Goal: Information Seeking & Learning: Find specific fact

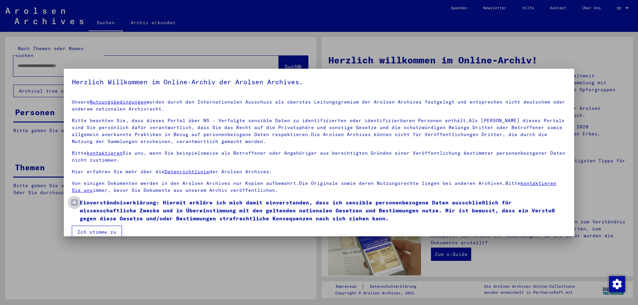
click at [73, 202] on span at bounding box center [74, 202] width 5 height 5
click at [97, 230] on button "Ich stimme zu" at bounding box center [97, 232] width 50 height 13
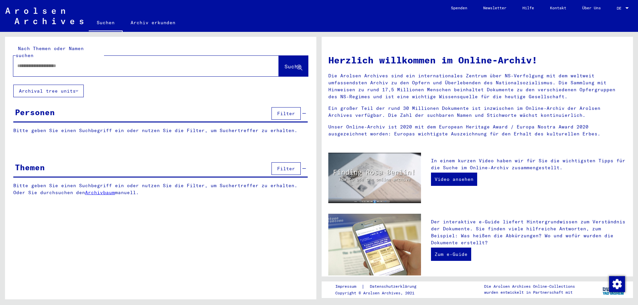
click at [88, 62] on input "text" at bounding box center [138, 65] width 242 height 7
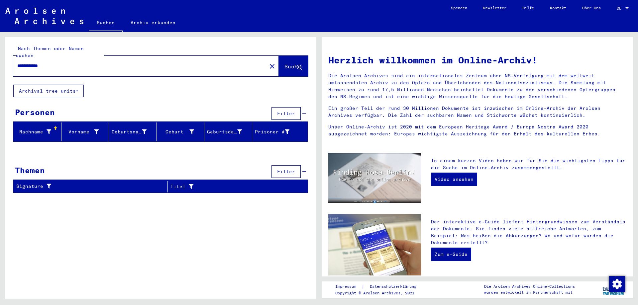
click at [110, 58] on div "**********" at bounding box center [136, 65] width 246 height 15
click at [44, 62] on input "**********" at bounding box center [138, 65] width 242 height 7
type input "**********"
click at [285, 63] on span "Suche" at bounding box center [293, 66] width 17 height 7
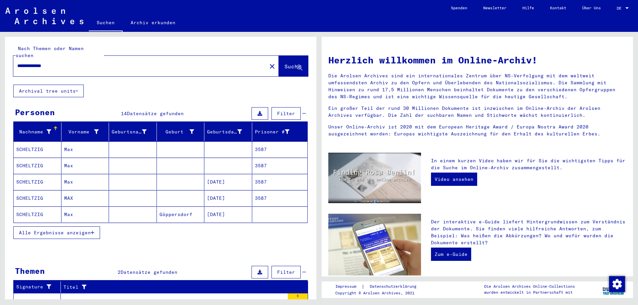
click at [55, 230] on span "Alle Ergebnisse anzeigen" at bounding box center [55, 233] width 72 height 6
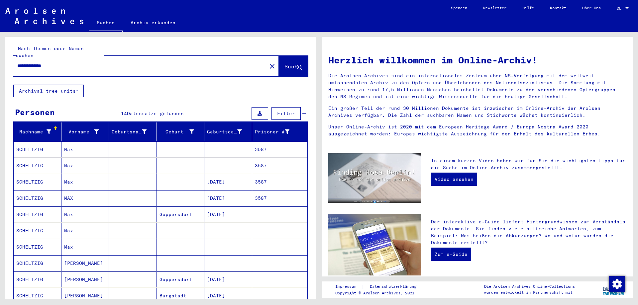
click at [30, 207] on mat-cell "SCHELTZIG" at bounding box center [38, 215] width 48 height 16
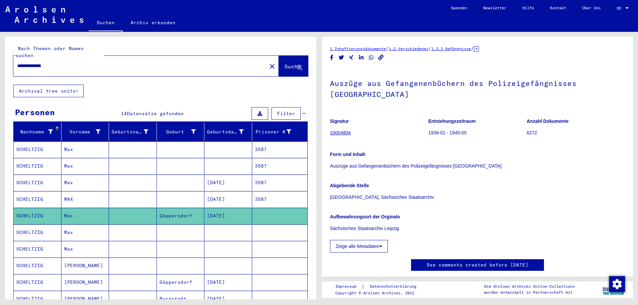
scroll to position [33, 0]
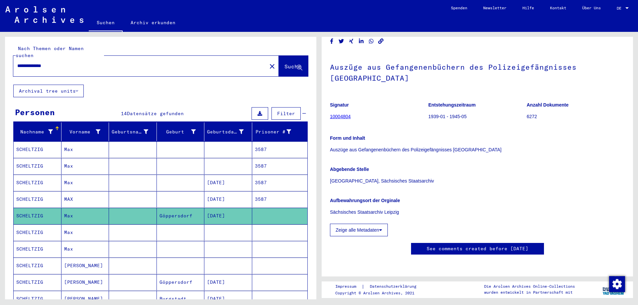
click at [27, 225] on mat-cell "SCHELTZIG" at bounding box center [38, 233] width 48 height 16
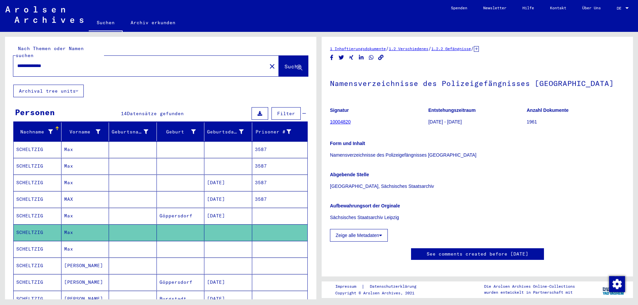
click at [29, 241] on mat-cell "SCHELTZIG" at bounding box center [38, 249] width 48 height 16
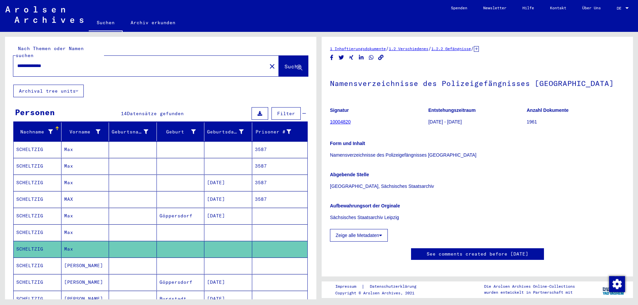
click at [32, 258] on mat-cell "SCHELTZIG" at bounding box center [38, 266] width 48 height 16
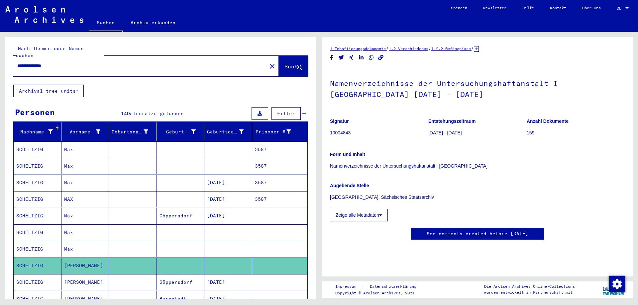
click at [36, 271] on icon at bounding box center [27, 279] width 17 height 27
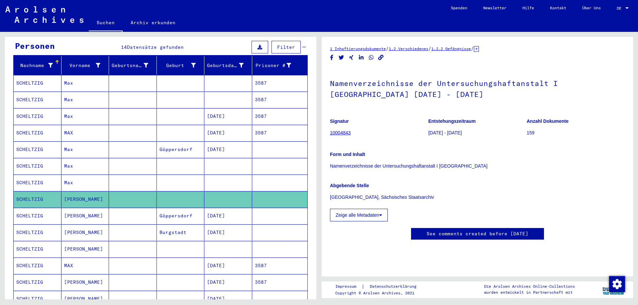
click at [33, 209] on mat-cell "SCHELTZIG" at bounding box center [38, 216] width 48 height 16
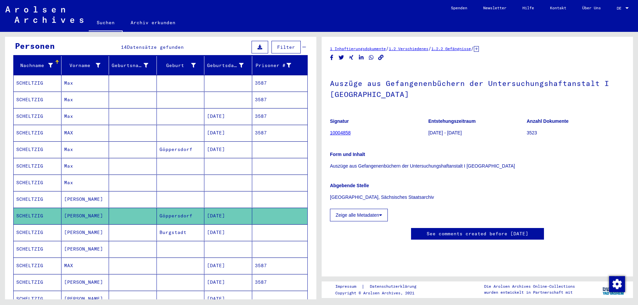
scroll to position [33, 0]
click at [26, 226] on mat-cell "SCHELTZIG" at bounding box center [38, 233] width 48 height 16
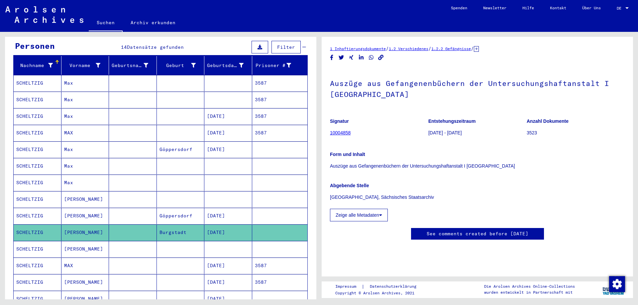
scroll to position [196, 0]
click at [27, 243] on mat-cell "SCHELTZIG" at bounding box center [38, 249] width 48 height 16
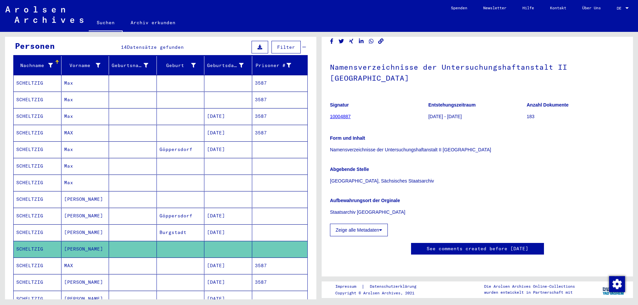
scroll to position [199, 0]
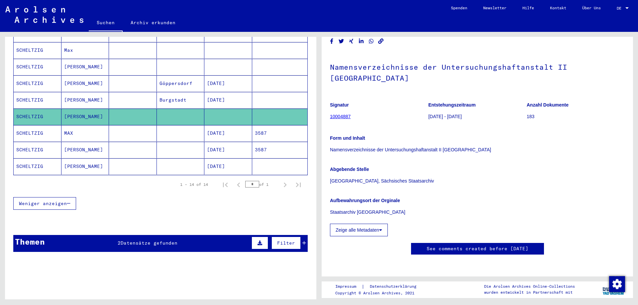
click at [28, 127] on mat-cell "SCHELTZIG" at bounding box center [38, 133] width 48 height 16
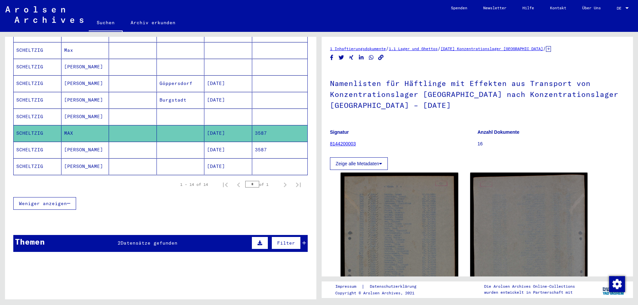
click at [26, 144] on mat-cell "SCHELTZIG" at bounding box center [38, 150] width 48 height 16
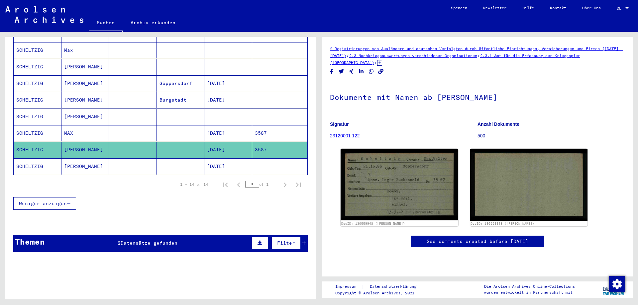
click at [31, 160] on mat-cell "SCHELTZIG" at bounding box center [38, 167] width 48 height 16
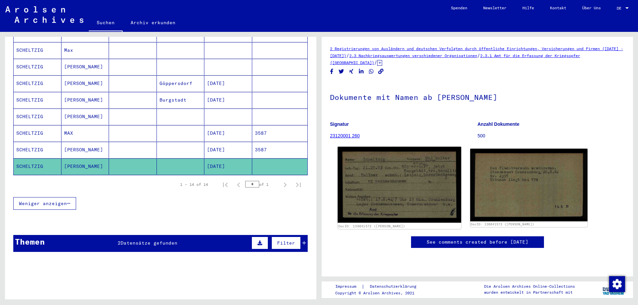
click at [394, 163] on img at bounding box center [399, 185] width 123 height 76
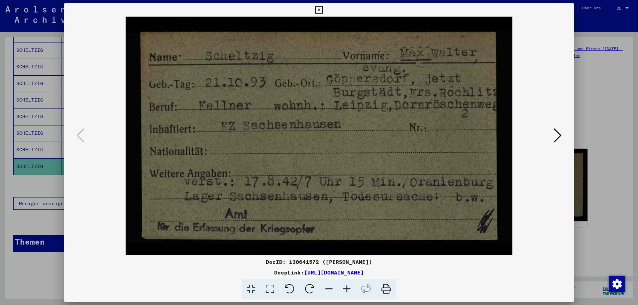
click at [556, 134] on icon at bounding box center [558, 136] width 8 height 16
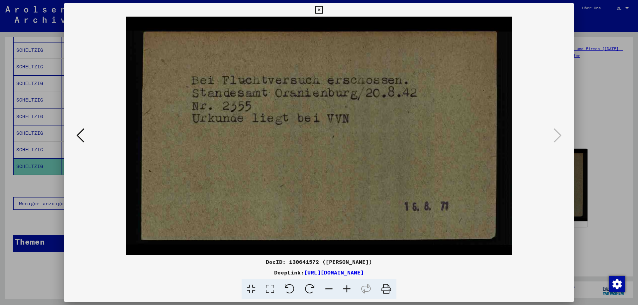
drag, startPoint x: 445, startPoint y: 276, endPoint x: 232, endPoint y: 274, distance: 212.4
click at [232, 274] on div "DeepLink: [URL][DOMAIN_NAME]" at bounding box center [319, 273] width 511 height 8
copy link "[URL][DOMAIN_NAME]"
click at [320, 11] on icon at bounding box center [319, 10] width 8 height 8
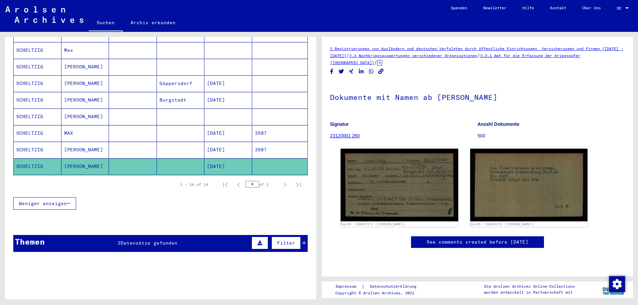
click at [27, 142] on mat-cell "SCHELTZIG" at bounding box center [38, 150] width 48 height 16
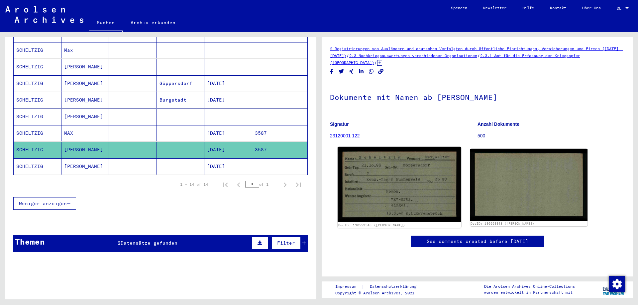
click at [408, 175] on img at bounding box center [399, 184] width 123 height 75
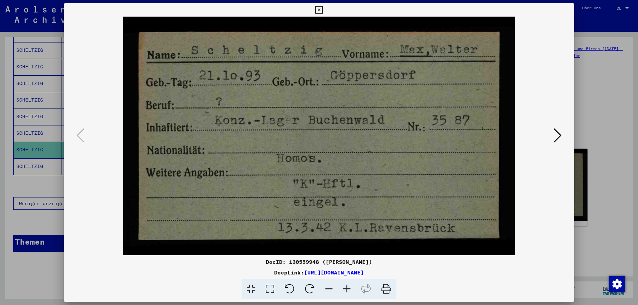
click at [320, 7] on icon at bounding box center [319, 10] width 8 height 8
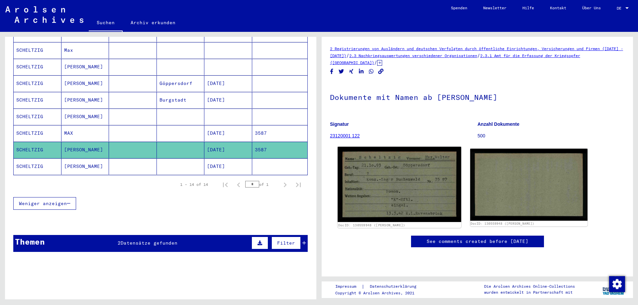
click at [404, 181] on img at bounding box center [399, 184] width 123 height 75
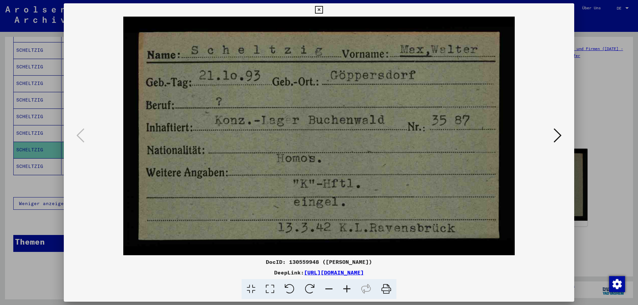
drag, startPoint x: 433, startPoint y: 269, endPoint x: 233, endPoint y: 270, distance: 199.8
click at [233, 270] on div "DocID: 130559948 ([PERSON_NAME]) DeepLink: [URL][DOMAIN_NAME]" at bounding box center [319, 279] width 511 height 42
copy link "[URL][DOMAIN_NAME]"
click at [564, 134] on div at bounding box center [319, 136] width 511 height 239
click at [558, 136] on icon at bounding box center [558, 136] width 8 height 16
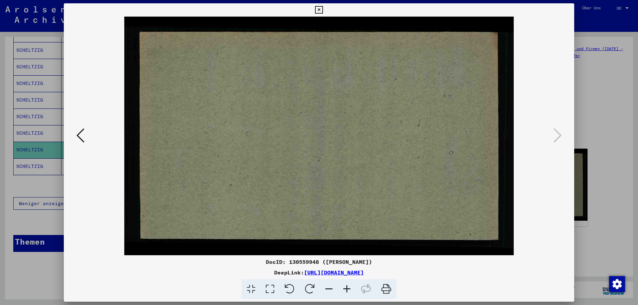
click at [320, 9] on icon at bounding box center [319, 10] width 8 height 8
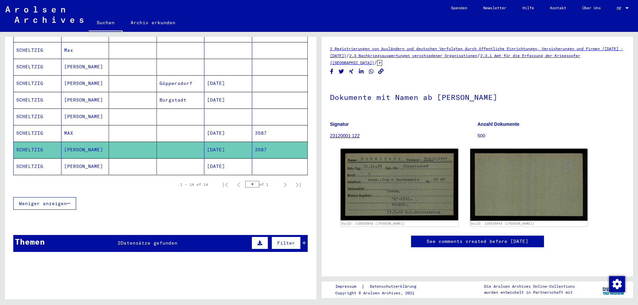
click at [25, 128] on mat-cell "SCHELTZIG" at bounding box center [38, 133] width 48 height 16
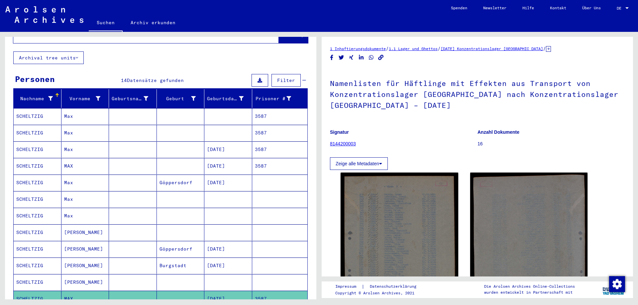
scroll to position [33, 0]
click at [35, 111] on mat-cell "SCHELTZIG" at bounding box center [38, 116] width 48 height 16
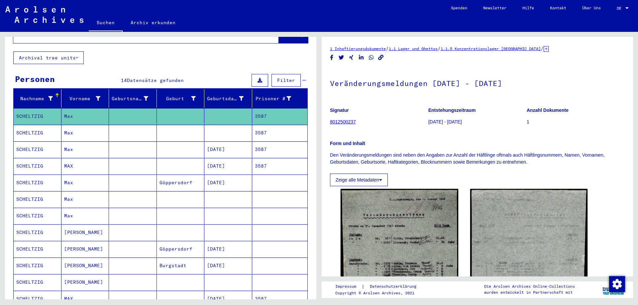
click at [37, 127] on mat-cell "SCHELTZIG" at bounding box center [38, 133] width 48 height 16
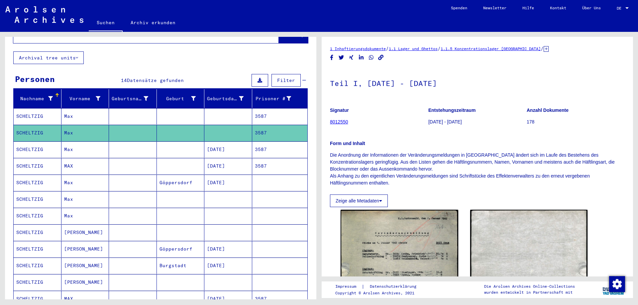
click at [37, 143] on mat-cell "SCHELTZIG" at bounding box center [38, 150] width 48 height 16
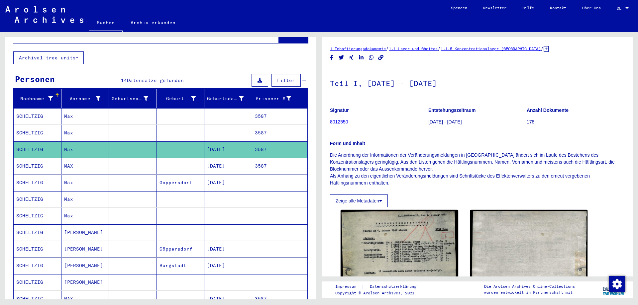
click at [39, 158] on mat-cell "SCHELTZIG" at bounding box center [38, 166] width 48 height 16
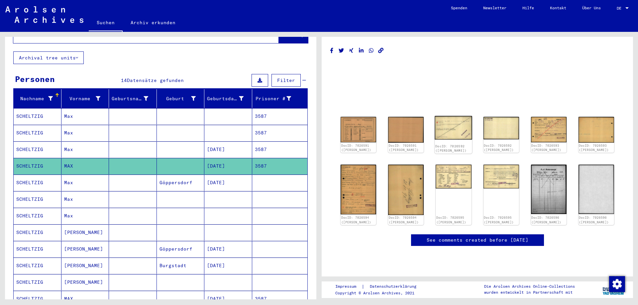
click at [451, 136] on img at bounding box center [454, 128] width 38 height 24
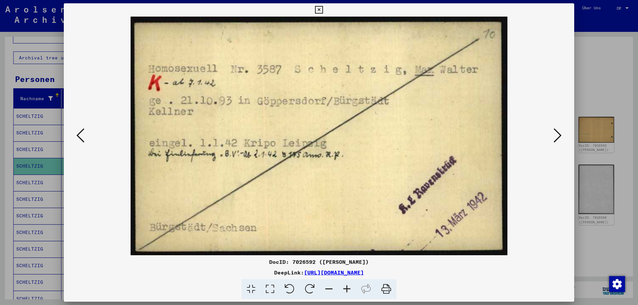
click at [559, 132] on icon at bounding box center [558, 136] width 8 height 16
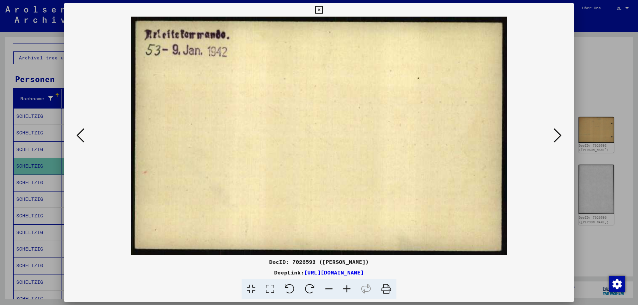
click at [559, 134] on icon at bounding box center [558, 136] width 8 height 16
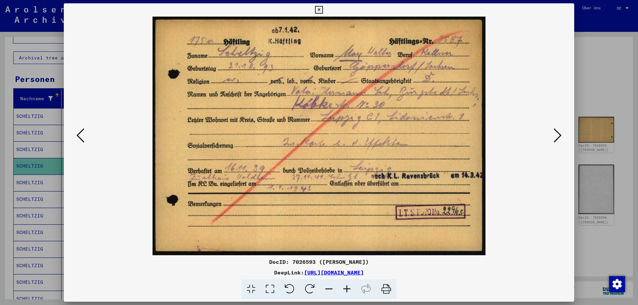
click at [556, 135] on icon at bounding box center [558, 136] width 8 height 16
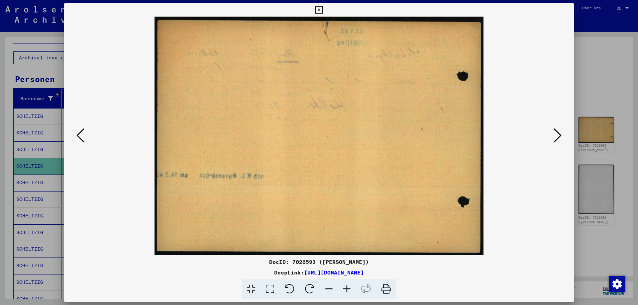
click at [556, 135] on icon at bounding box center [558, 136] width 8 height 16
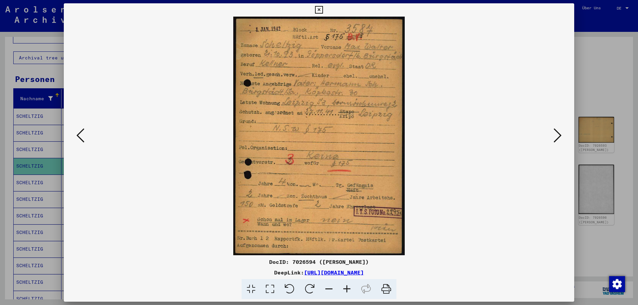
click at [561, 137] on icon at bounding box center [558, 136] width 8 height 16
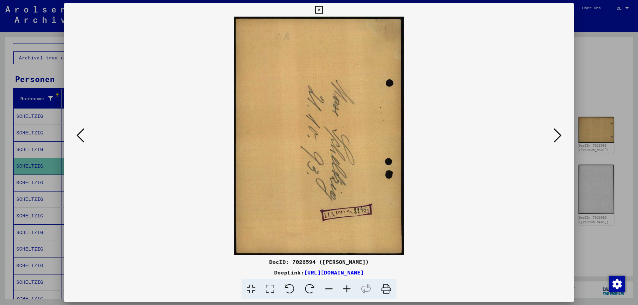
click at [557, 134] on icon at bounding box center [558, 136] width 8 height 16
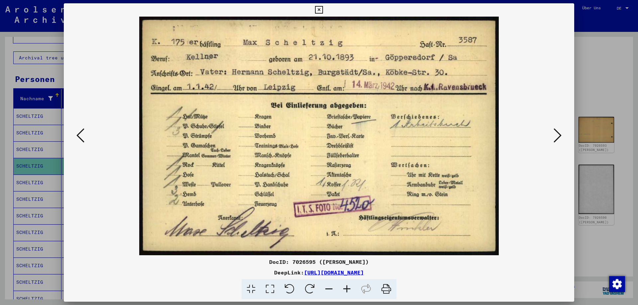
click at [557, 137] on icon at bounding box center [558, 136] width 8 height 16
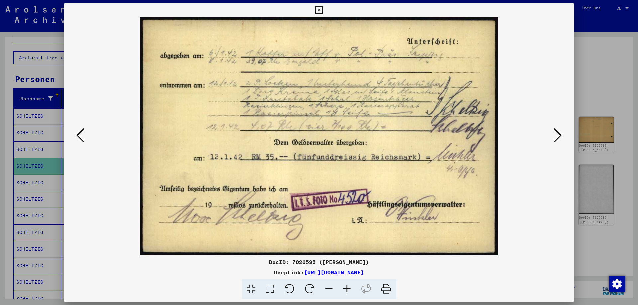
click at [558, 136] on icon at bounding box center [558, 136] width 8 height 16
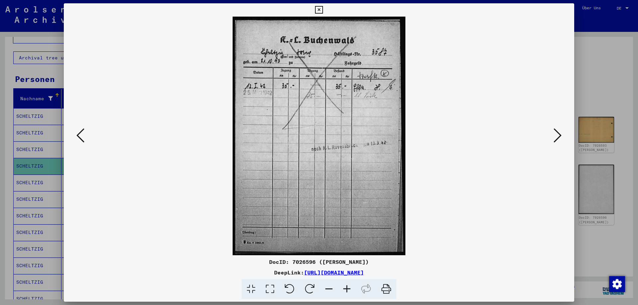
click at [557, 136] on icon at bounding box center [558, 136] width 8 height 16
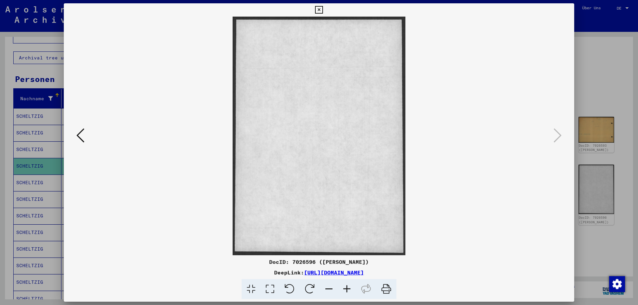
click at [315, 11] on icon at bounding box center [319, 10] width 8 height 8
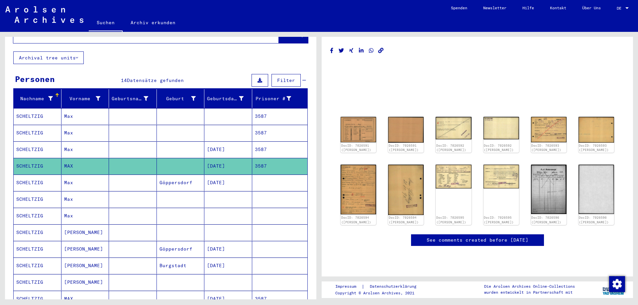
click at [27, 177] on mat-cell "SCHELTZIG" at bounding box center [38, 183] width 48 height 16
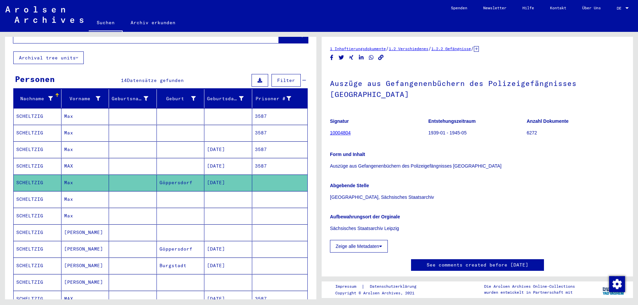
click at [31, 191] on mat-cell "SCHELTZIG" at bounding box center [38, 199] width 48 height 16
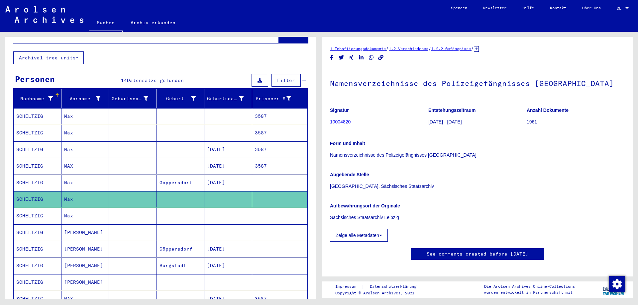
click at [35, 212] on mat-cell "SCHELTZIG" at bounding box center [38, 216] width 48 height 16
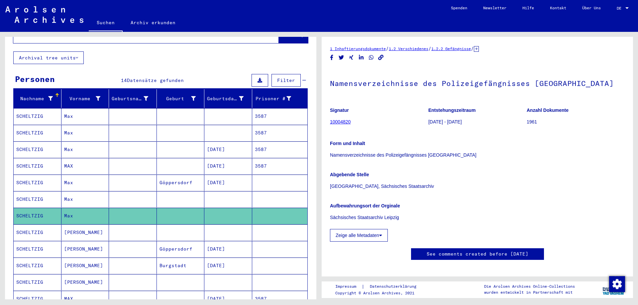
scroll to position [66, 0]
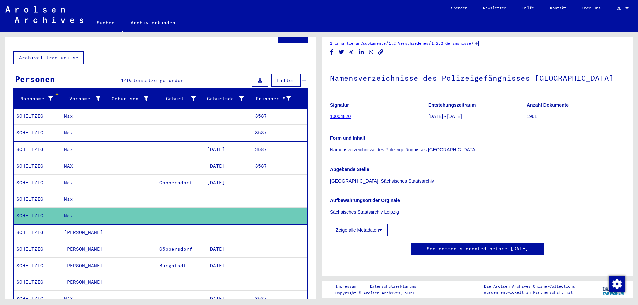
click at [39, 226] on mat-cell "SCHELTZIG" at bounding box center [38, 233] width 48 height 16
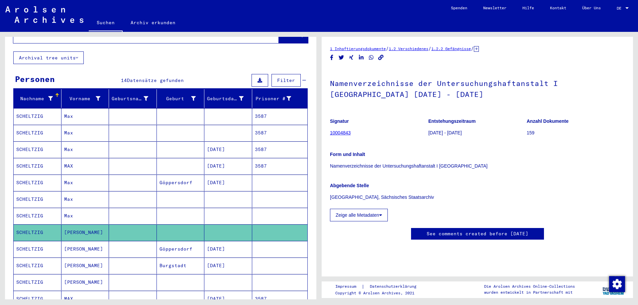
scroll to position [100, 0]
click at [26, 242] on mat-cell "SCHELTZIG" at bounding box center [38, 249] width 48 height 16
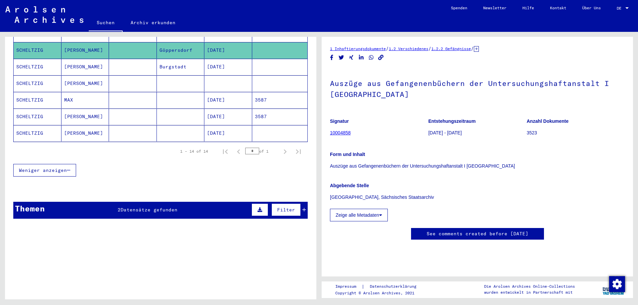
scroll to position [99, 0]
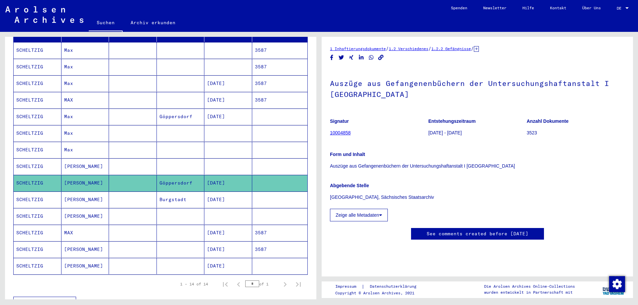
click at [23, 192] on mat-cell "SCHELTZIG" at bounding box center [38, 200] width 48 height 16
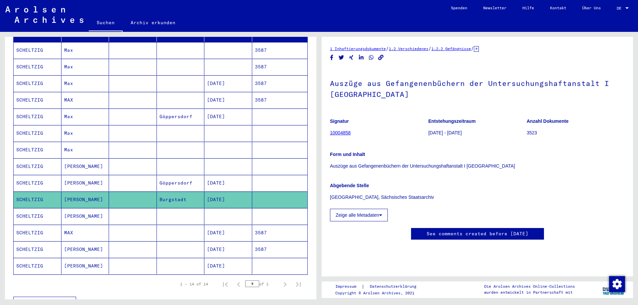
click at [37, 210] on mat-cell "SCHELTZIG" at bounding box center [38, 216] width 48 height 16
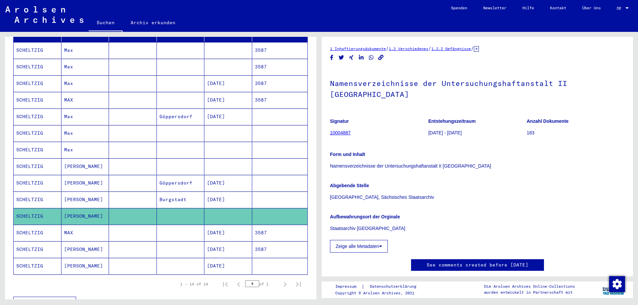
scroll to position [66, 0]
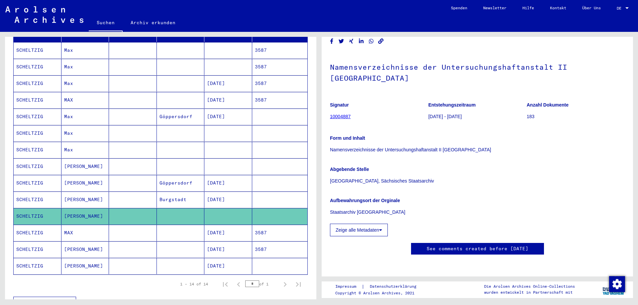
click at [20, 225] on mat-cell "SCHELTZIG" at bounding box center [38, 233] width 48 height 16
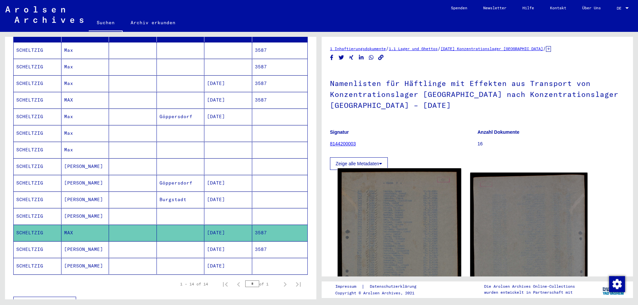
click at [389, 237] on img at bounding box center [399, 254] width 123 height 171
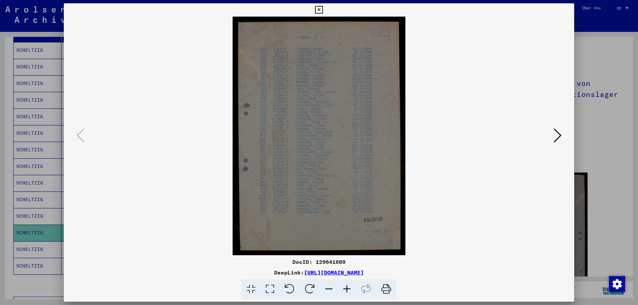
click at [321, 9] on icon at bounding box center [319, 10] width 8 height 8
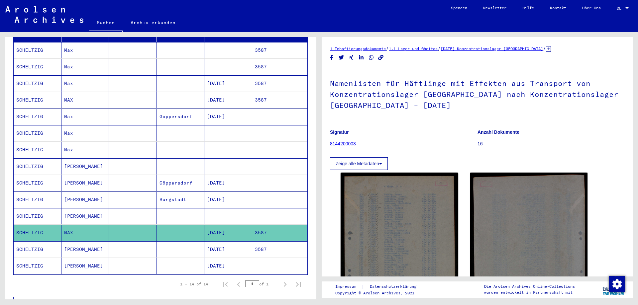
drag, startPoint x: 331, startPoint y: 81, endPoint x: 445, endPoint y: 105, distance: 116.2
click at [445, 105] on h1 "Namenlisten für Häftlinge mit Effekten aus Transport von Konzentrationslager [G…" at bounding box center [477, 93] width 295 height 51
copy h1 "Namenlisten für Häftlinge mit Effekten aus Transport von Konzentrationslager [G…"
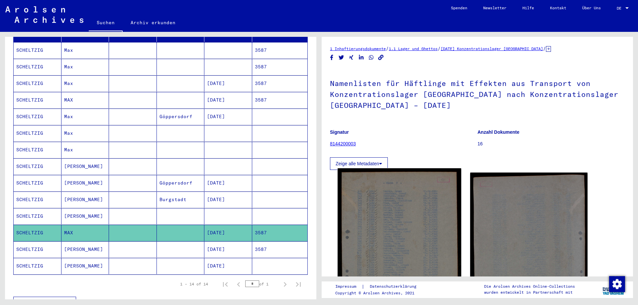
click at [384, 244] on img at bounding box center [399, 254] width 123 height 171
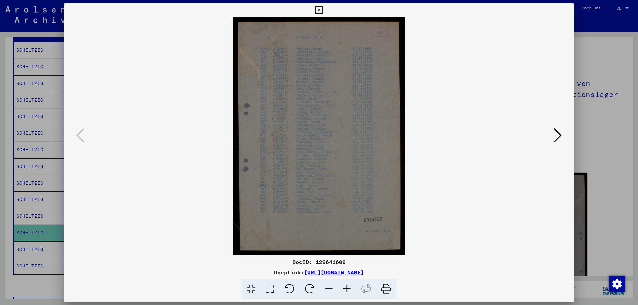
drag, startPoint x: 438, startPoint y: 269, endPoint x: 234, endPoint y: 270, distance: 204.1
click at [234, 270] on div "DeepLink: [URL][DOMAIN_NAME]" at bounding box center [319, 273] width 511 height 8
copy link "[URL][DOMAIN_NAME]"
click at [517, 179] on img at bounding box center [318, 136] width 465 height 239
click at [560, 131] on icon at bounding box center [558, 136] width 8 height 16
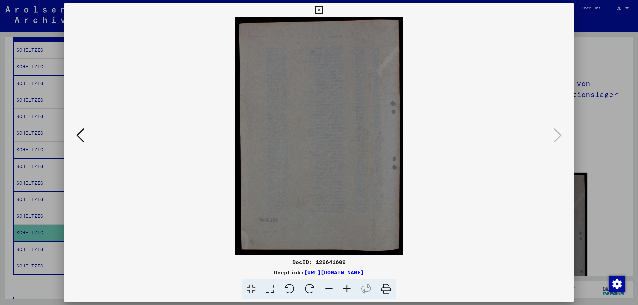
click at [321, 8] on icon at bounding box center [319, 10] width 8 height 8
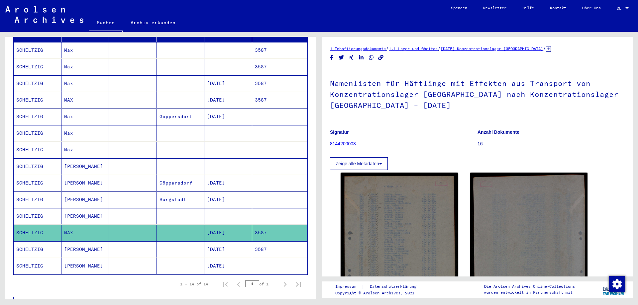
click at [29, 242] on mat-cell "SCHELTZIG" at bounding box center [38, 250] width 48 height 16
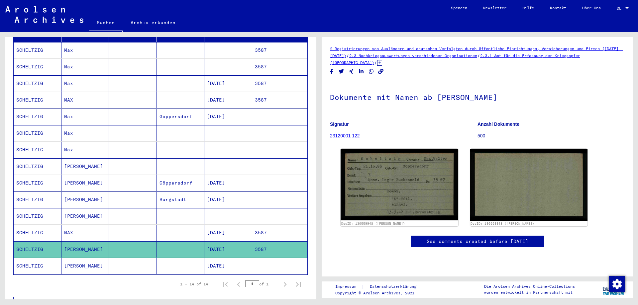
click at [55, 258] on mat-cell "SCHELTZIG" at bounding box center [38, 266] width 48 height 16
